Goal: Task Accomplishment & Management: Use online tool/utility

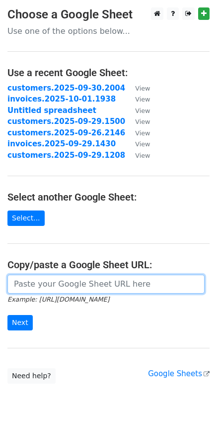
click at [93, 282] on input "url" at bounding box center [105, 284] width 197 height 19
paste input "https://docs.google.com/spreadsheets/d/1Y4sS-O0AJmCNuteKAQvj6RXTEWs6DsKe_w1av2Y…"
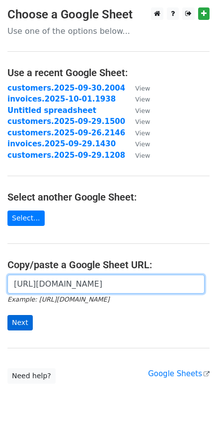
type input "https://docs.google.com/spreadsheets/d/1Y4sS-O0AJmCNuteKAQvj6RXTEWs6DsKe_w1av2Y…"
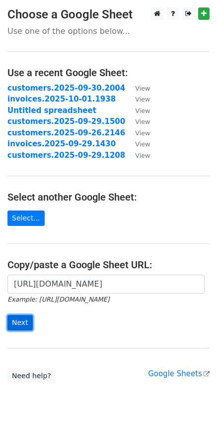
scroll to position [0, 0]
click at [18, 325] on input "Next" at bounding box center [19, 322] width 25 height 15
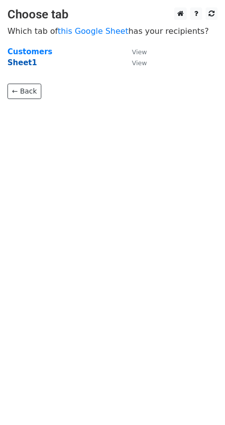
click at [30, 60] on strong "Sheet1" at bounding box center [21, 62] width 29 height 9
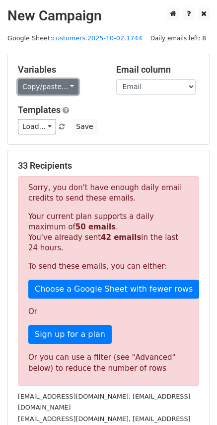
click at [64, 87] on link "Copy/paste..." at bounding box center [48, 86] width 61 height 15
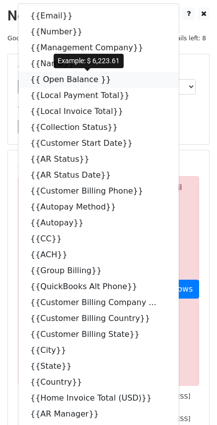
drag, startPoint x: 99, startPoint y: 80, endPoint x: 15, endPoint y: 94, distance: 85.4
click at [114, 80] on icon at bounding box center [118, 79] width 8 height 8
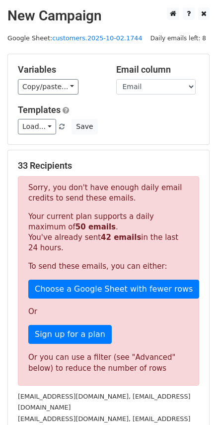
click at [113, 156] on div "33 Recipients Sorry, you don't have enough daily email credits to send these em…" at bounding box center [108, 323] width 201 height 346
click at [88, 161] on h5 "33 Recipients" at bounding box center [109, 165] width 182 height 11
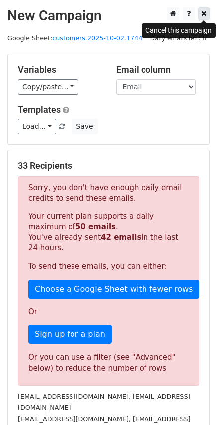
click at [205, 11] on icon at bounding box center [203, 13] width 5 height 7
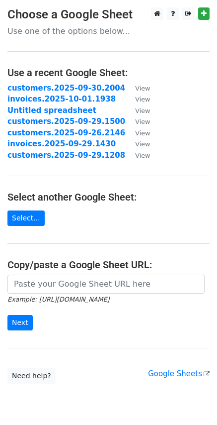
click at [85, 301] on small "Example: https://docs.google.com/spreadsheets/d/abc/edit" at bounding box center [58, 298] width 102 height 7
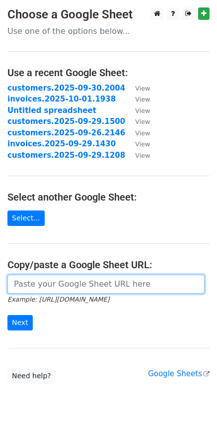
click at [99, 280] on input "url" at bounding box center [105, 284] width 197 height 19
paste input "https://docs.google.com/spreadsheets/d/1Y4sS-O0AJmCNuteKAQvj6RXTEWs6DsKe_w1av2Y…"
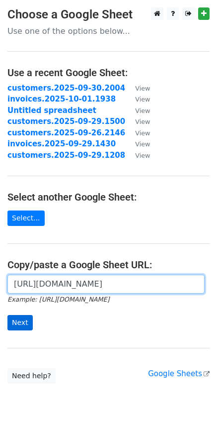
type input "https://docs.google.com/spreadsheets/d/1Y4sS-O0AJmCNuteKAQvj6RXTEWs6DsKe_w1av2Y…"
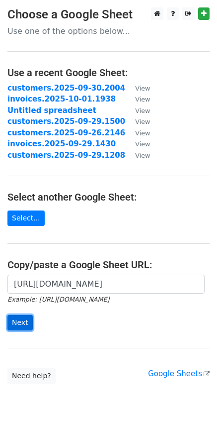
click at [17, 326] on input "Next" at bounding box center [19, 322] width 25 height 15
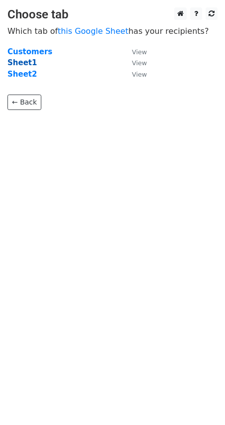
drag, startPoint x: 23, startPoint y: 63, endPoint x: 30, endPoint y: 64, distance: 7.0
click at [23, 63] on strong "Sheet1" at bounding box center [21, 62] width 29 height 9
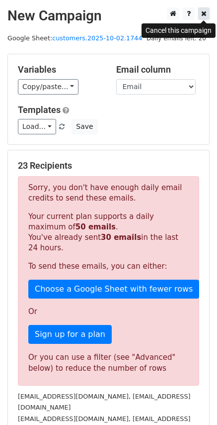
click at [206, 13] on icon at bounding box center [203, 13] width 5 height 7
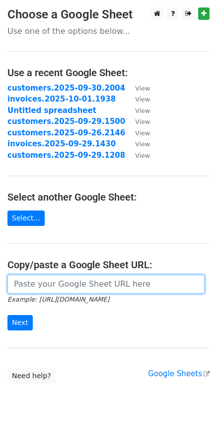
click at [86, 284] on input "url" at bounding box center [105, 284] width 197 height 19
paste input "[URL][DOMAIN_NAME]"
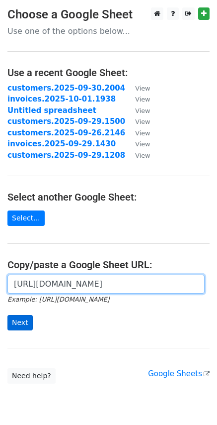
type input "https://docs.google.com/spreadsheets/d/1Y4sS-O0AJmCNuteKAQvj6RXTEWs6DsKe_w1av2Y…"
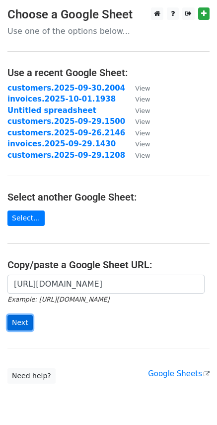
click at [14, 317] on input "Next" at bounding box center [19, 322] width 25 height 15
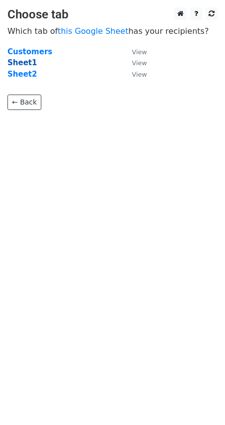
click at [25, 61] on strong "Sheet1" at bounding box center [21, 62] width 29 height 9
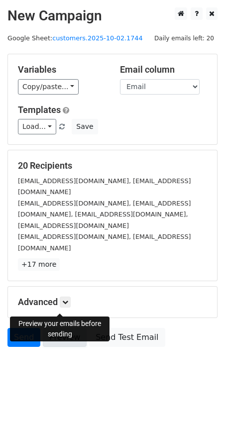
click at [63, 328] on link "Preview" at bounding box center [65, 337] width 44 height 19
click at [131, 258] on p "+17 more" at bounding box center [112, 264] width 189 height 12
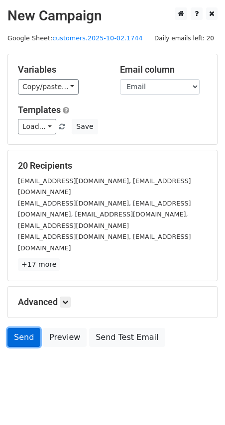
click at [31, 328] on link "Send" at bounding box center [23, 337] width 33 height 19
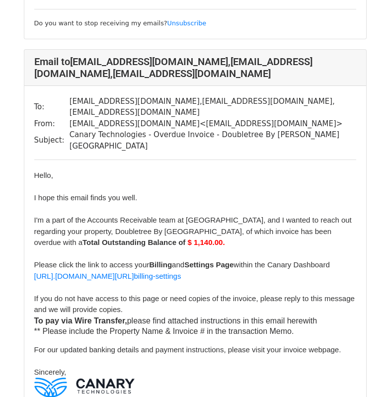
scroll to position [6607, 0]
